Goal: Information Seeking & Learning: Learn about a topic

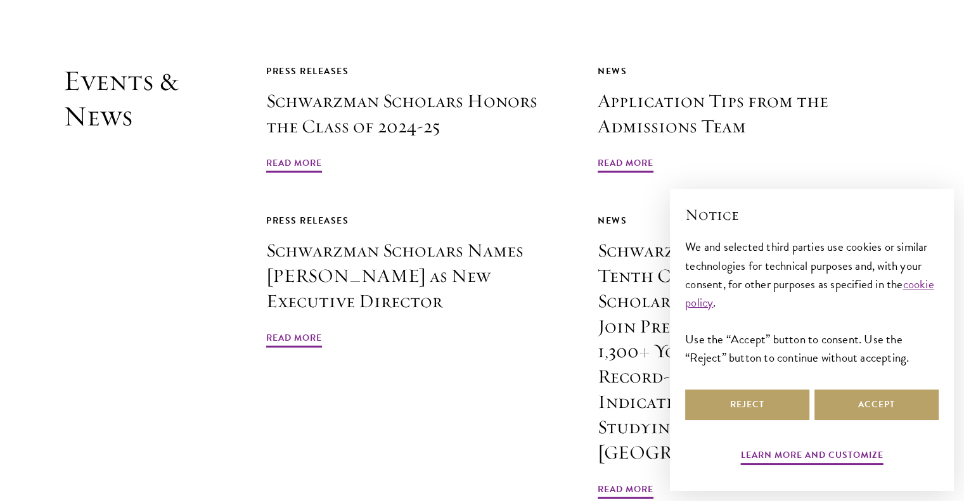
scroll to position [3021, 0]
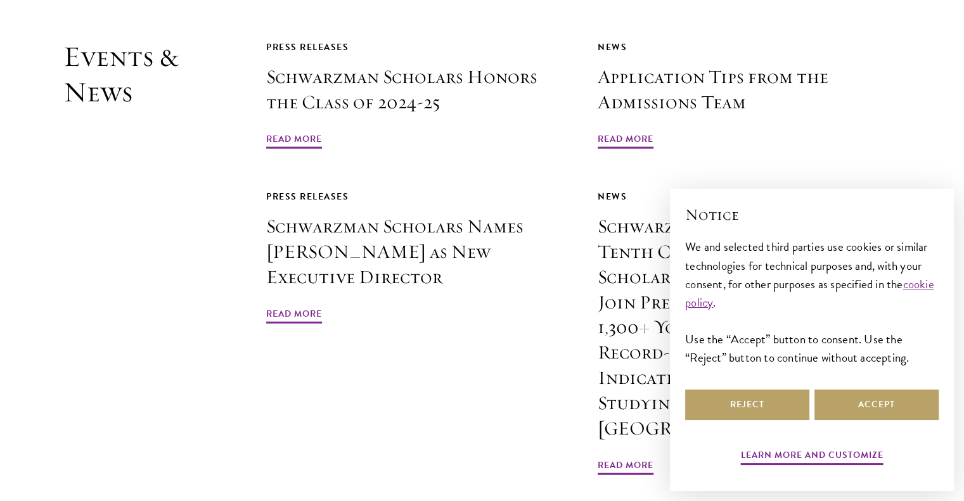
click at [743, 421] on div "Reject Accept" at bounding box center [811, 404] width 253 height 35
click at [741, 421] on div "Reject Accept" at bounding box center [811, 404] width 253 height 35
click at [720, 402] on button "Reject" at bounding box center [747, 405] width 124 height 30
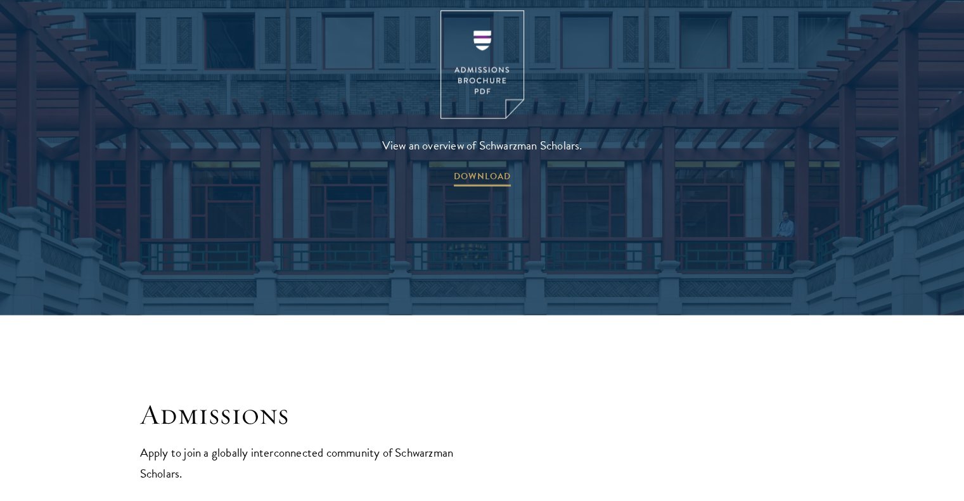
scroll to position [2127, 0]
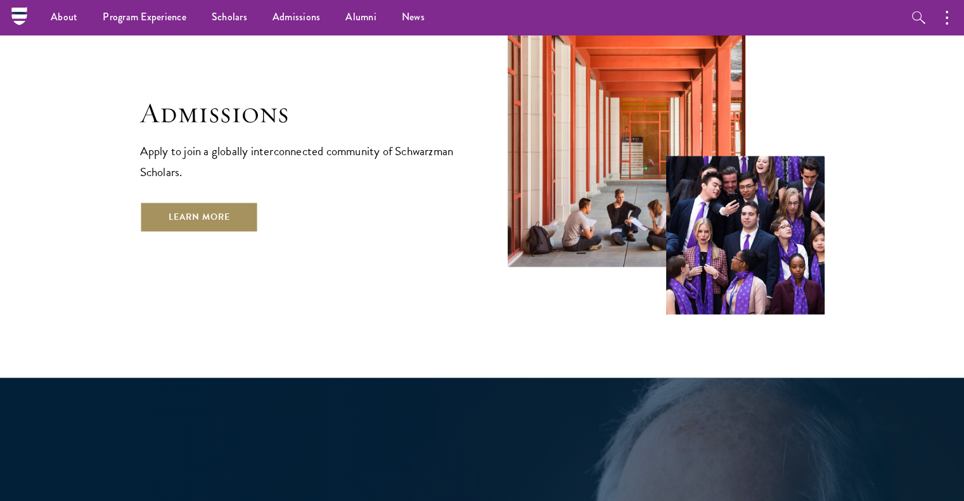
click at [188, 202] on link "Learn More" at bounding box center [199, 217] width 118 height 30
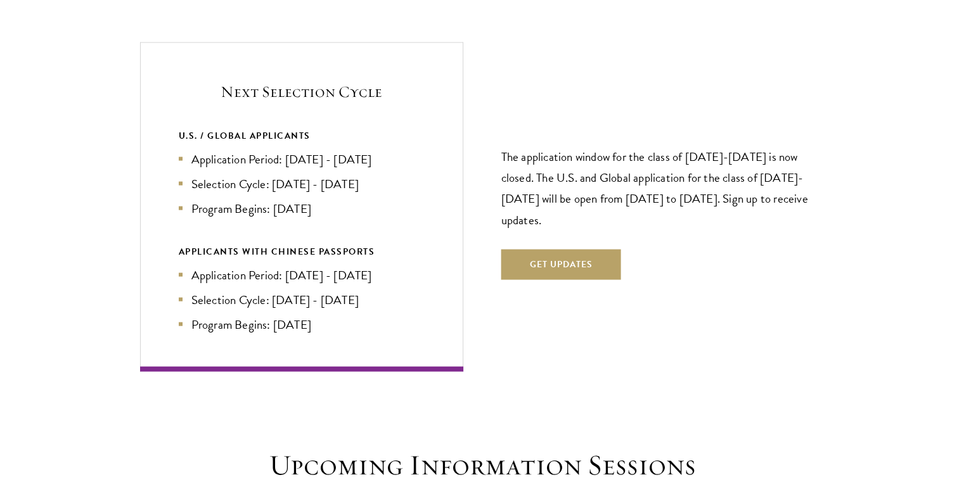
scroll to position [2707, 0]
click at [295, 342] on div "Next Selection Cycle U.S. / GLOBAL APPLICANTS Application Period: [DATE] - [DAT…" at bounding box center [301, 206] width 323 height 329
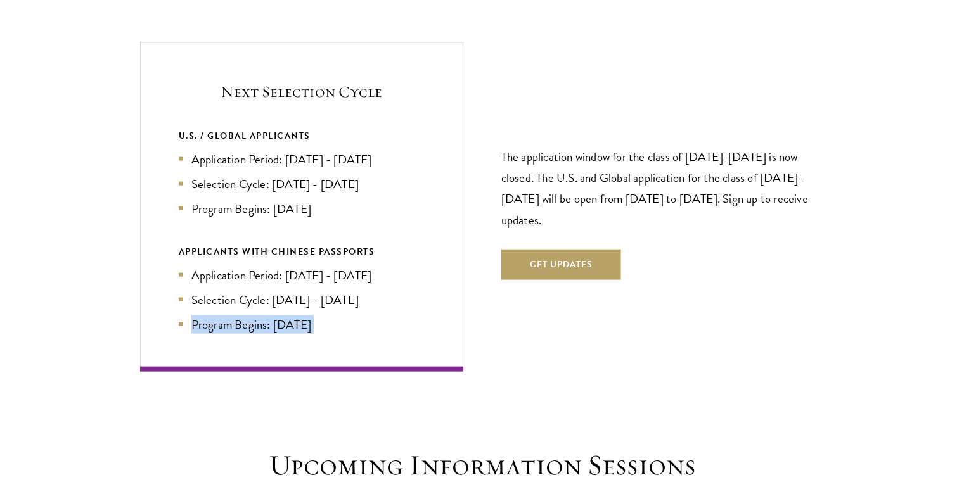
click at [295, 342] on div "Next Selection Cycle U.S. / GLOBAL APPLICANTS Application Period: [DATE] - [DAT…" at bounding box center [301, 206] width 323 height 329
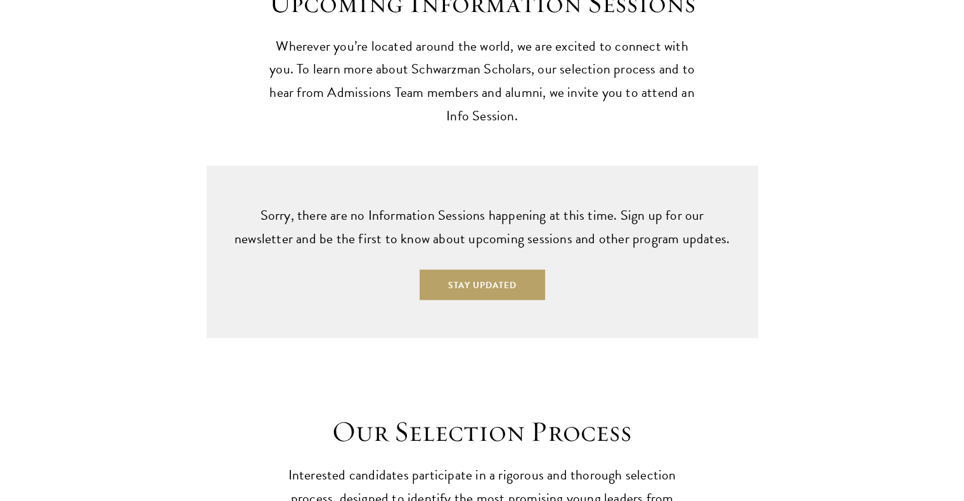
scroll to position [3170, 0]
